Goal: Task Accomplishment & Management: Manage account settings

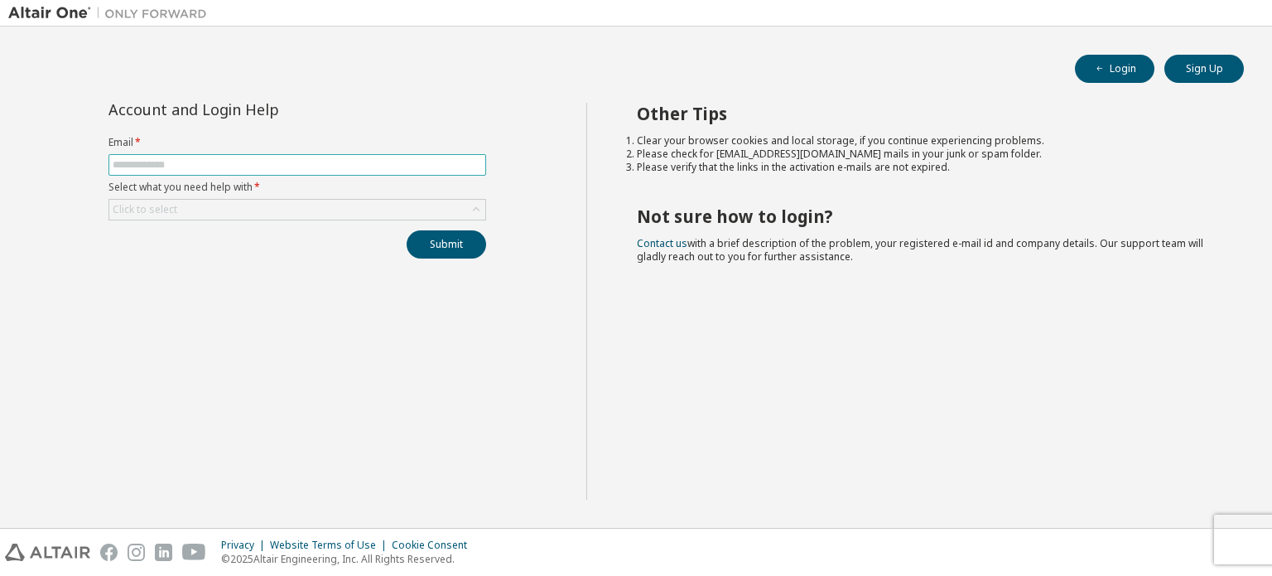
click at [354, 156] on span at bounding box center [297, 165] width 378 height 22
click at [354, 166] on input "text" at bounding box center [297, 164] width 369 height 13
type input "**********"
click at [307, 208] on div "Click to select" at bounding box center [297, 210] width 376 height 20
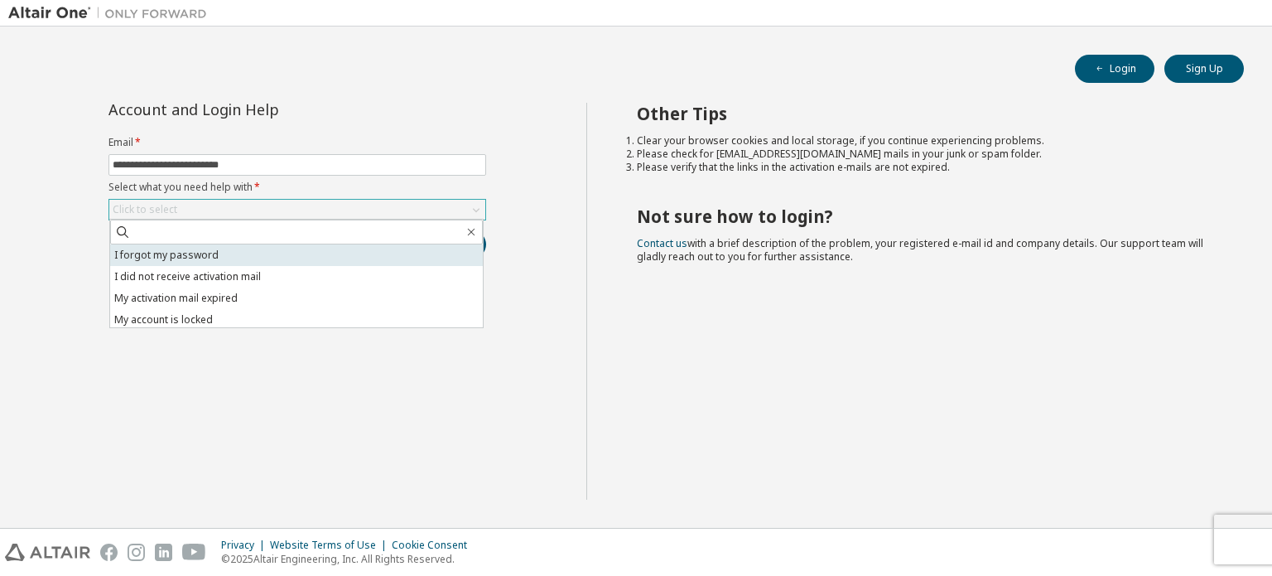
click at [315, 251] on li "I forgot my password" at bounding box center [296, 255] width 373 height 22
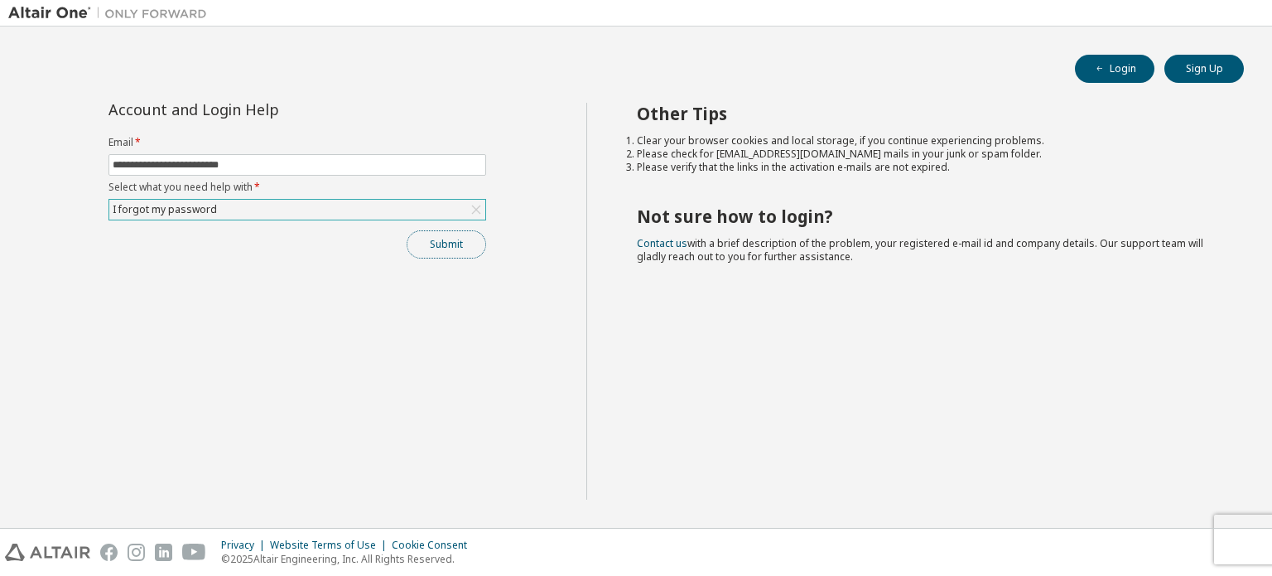
click at [432, 244] on button "Submit" at bounding box center [447, 244] width 80 height 28
click at [444, 247] on button "Submit" at bounding box center [447, 244] width 80 height 28
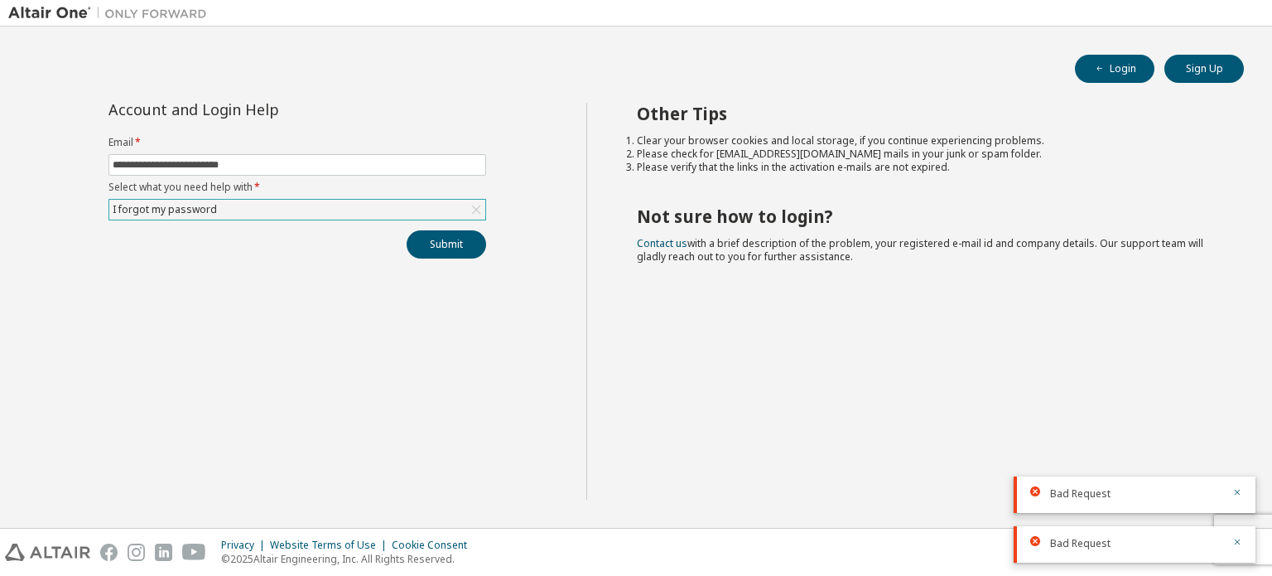
click at [1076, 494] on span "Bad Request" at bounding box center [1080, 493] width 60 height 13
click at [1237, 486] on button "button" at bounding box center [1237, 493] width 10 height 15
drag, startPoint x: 275, startPoint y: 168, endPoint x: 0, endPoint y: 146, distance: 275.9
click at [0, 146] on div "**********" at bounding box center [636, 277] width 1272 height 501
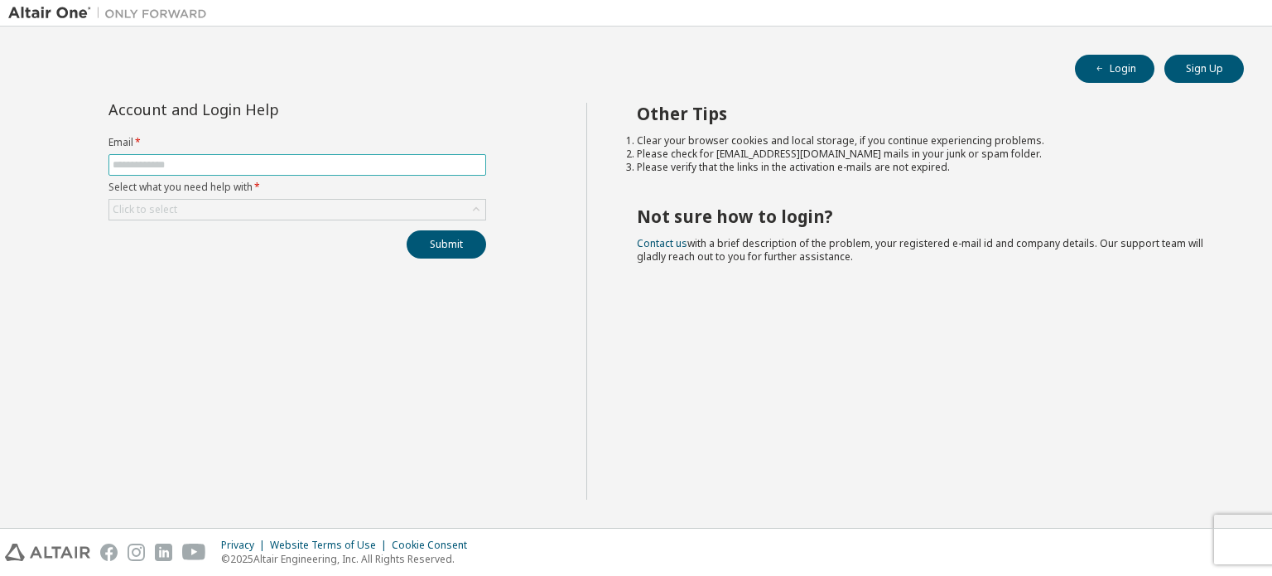
click at [309, 165] on input "text" at bounding box center [297, 164] width 369 height 13
type input "**********"
click at [378, 201] on div "Click to select" at bounding box center [297, 210] width 376 height 20
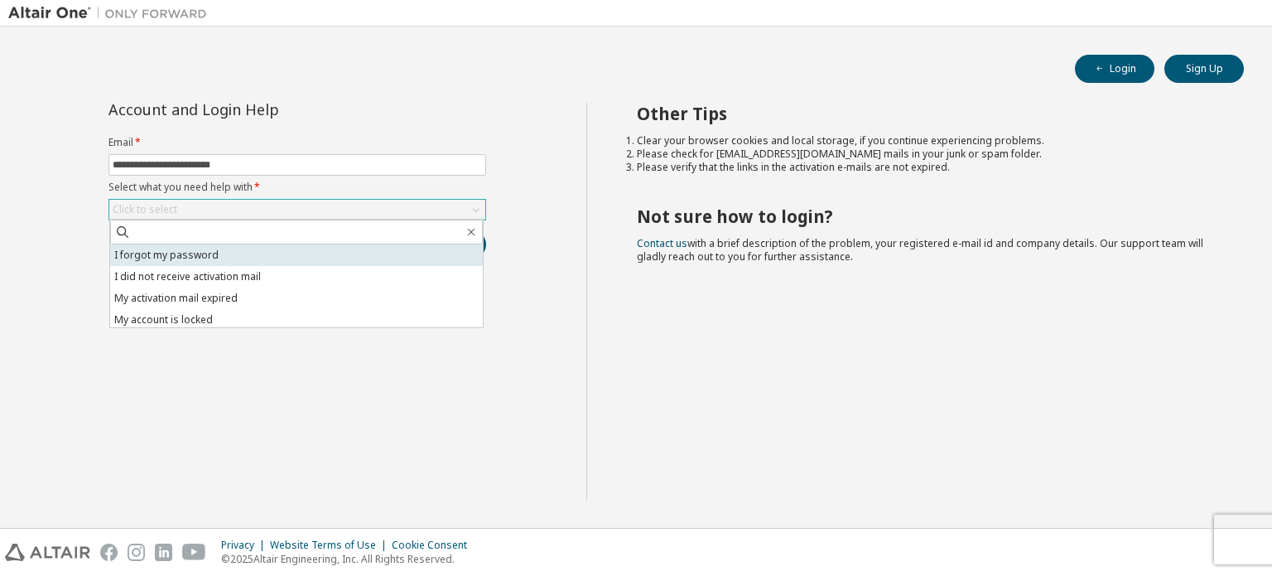
click at [322, 251] on li "I forgot my password" at bounding box center [296, 255] width 373 height 22
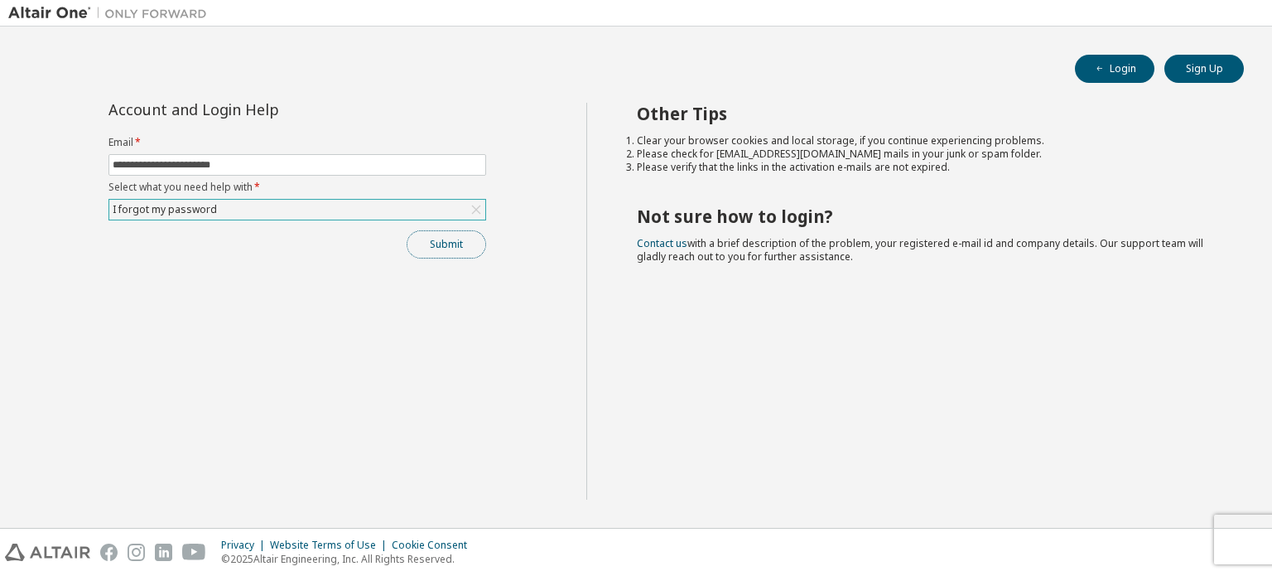
click at [444, 243] on button "Submit" at bounding box center [447, 244] width 80 height 28
click at [1111, 70] on button "Login" at bounding box center [1115, 69] width 80 height 28
